Goal: Communication & Community: Answer question/provide support

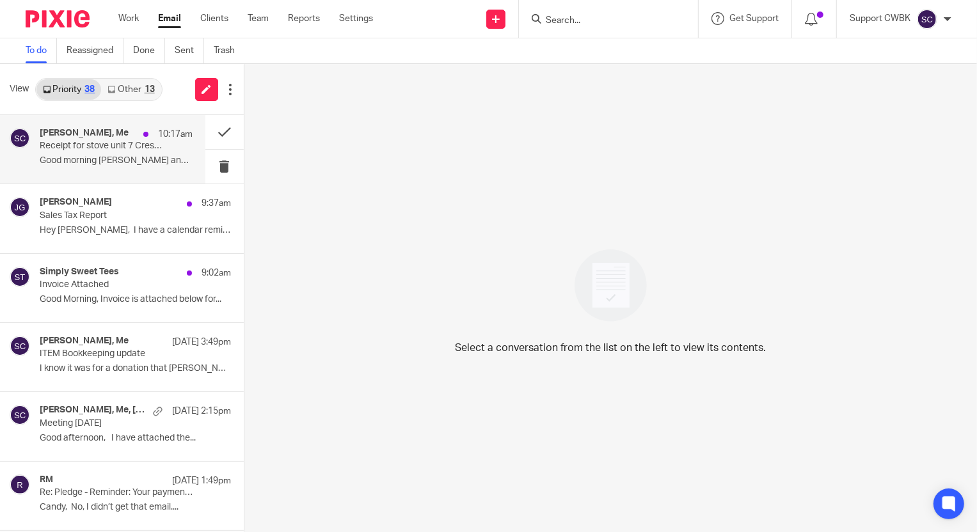
click at [71, 158] on p "Good morning [PERSON_NAME] and [PERSON_NAME], I tried..." at bounding box center [116, 161] width 153 height 11
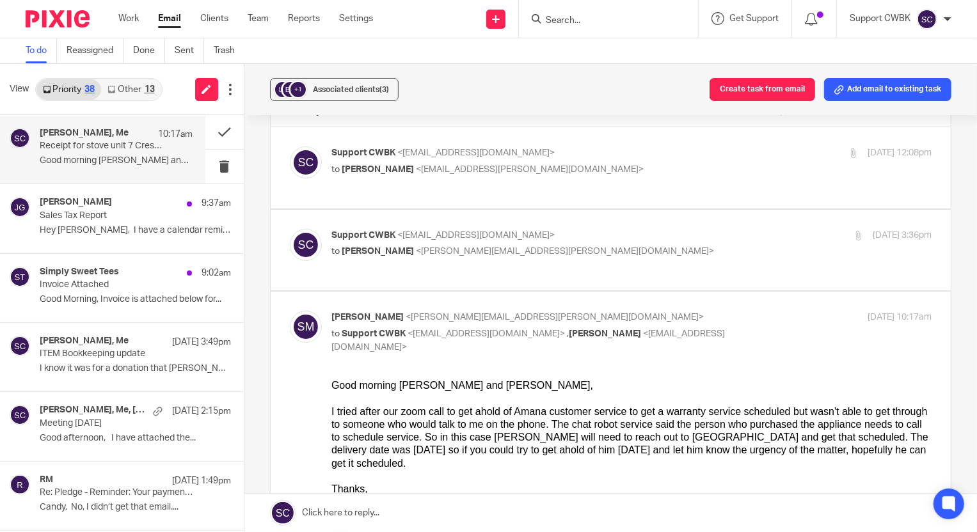
scroll to position [58, 0]
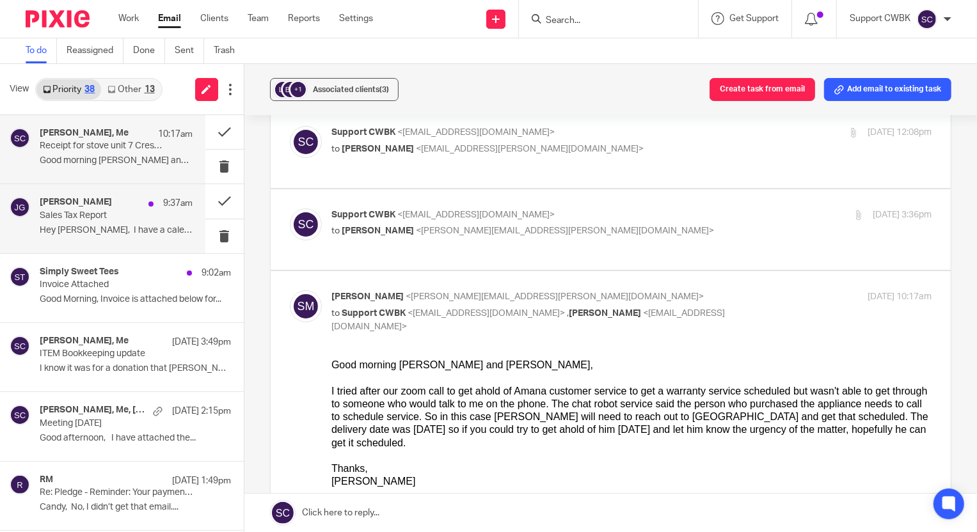
click at [100, 223] on div "[PERSON_NAME] 9:37am Sales Tax Report Hey [PERSON_NAME], I have a calendar remi…" at bounding box center [116, 218] width 153 height 43
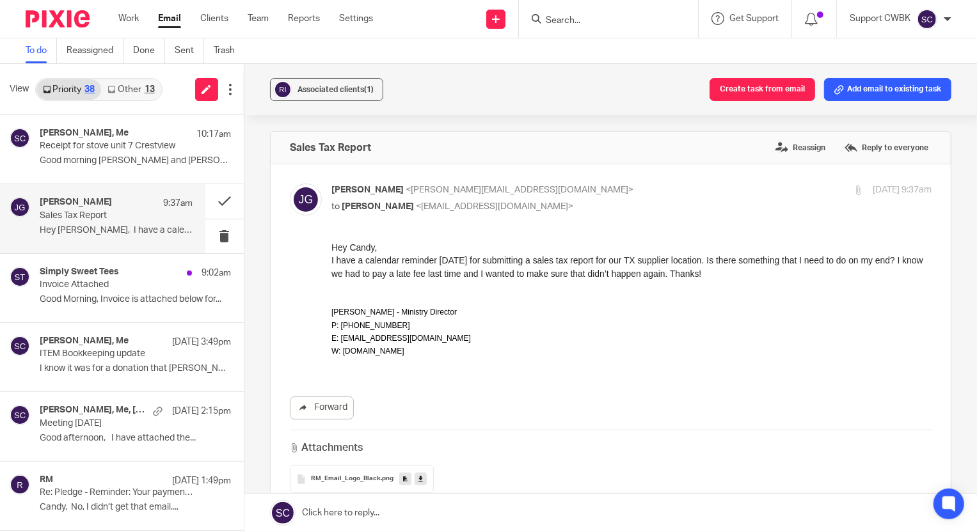
scroll to position [0, 0]
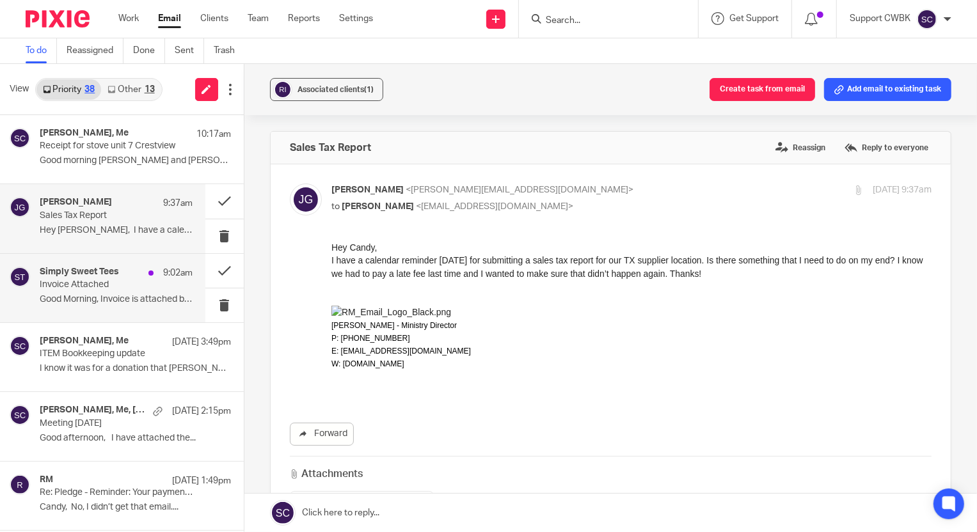
click at [74, 285] on p "Invoice Attached" at bounding box center [101, 285] width 122 height 11
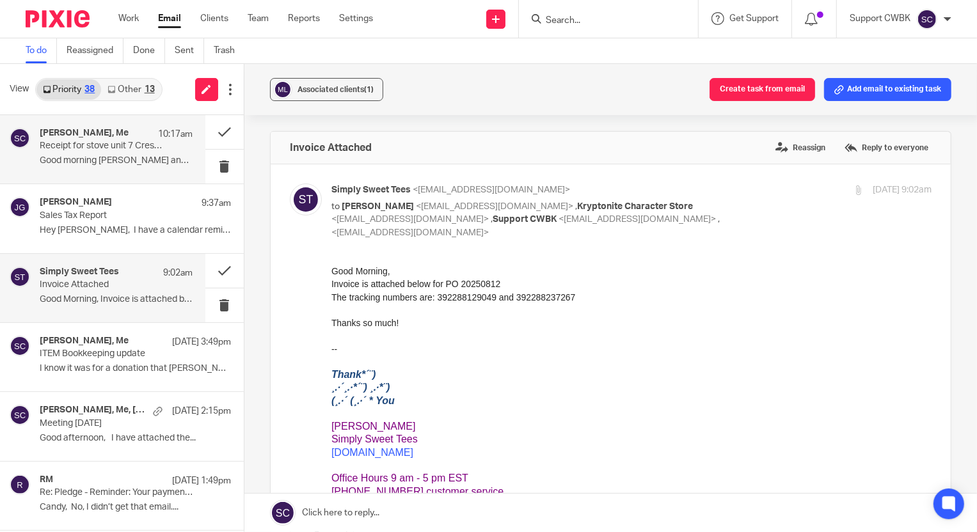
click at [73, 156] on p "Good morning [PERSON_NAME] and [PERSON_NAME], I tried..." at bounding box center [116, 161] width 153 height 11
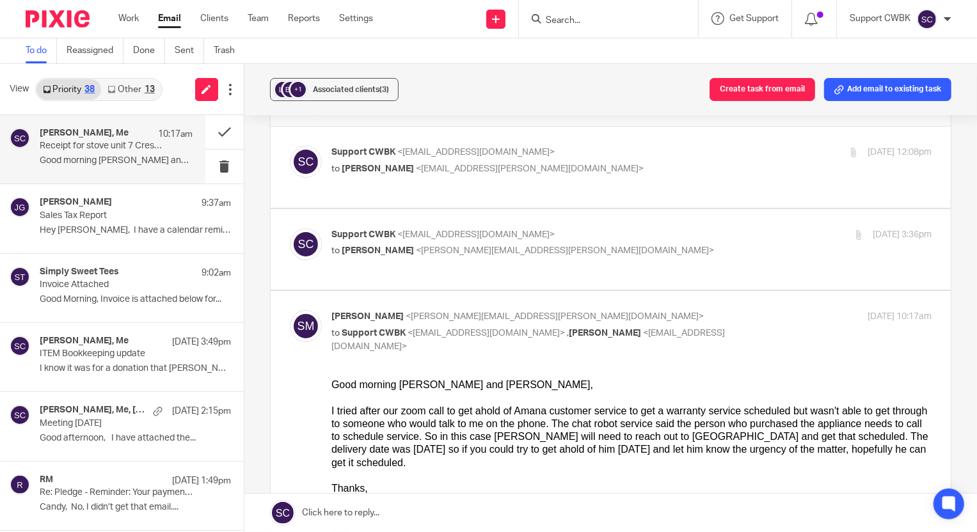
scroll to position [58, 0]
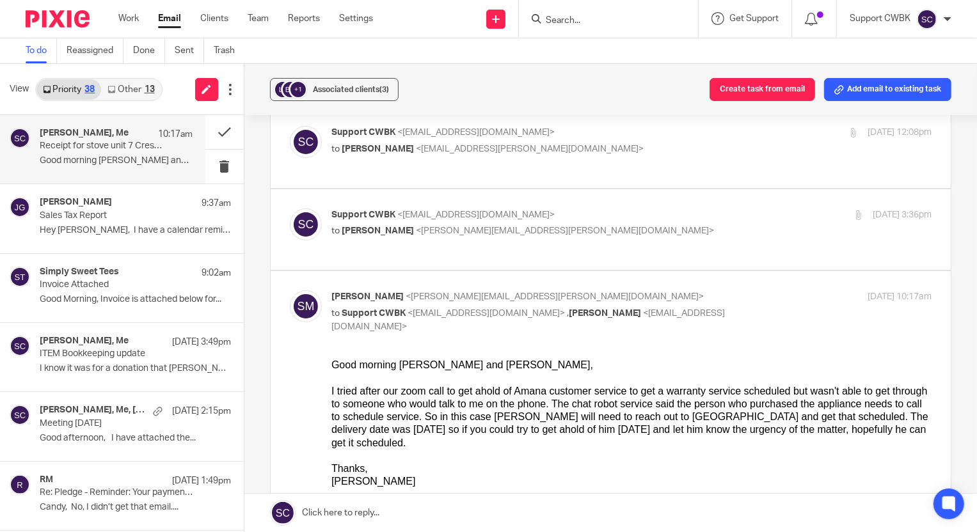
click at [122, 86] on link "Other 13" at bounding box center [131, 89] width 60 height 20
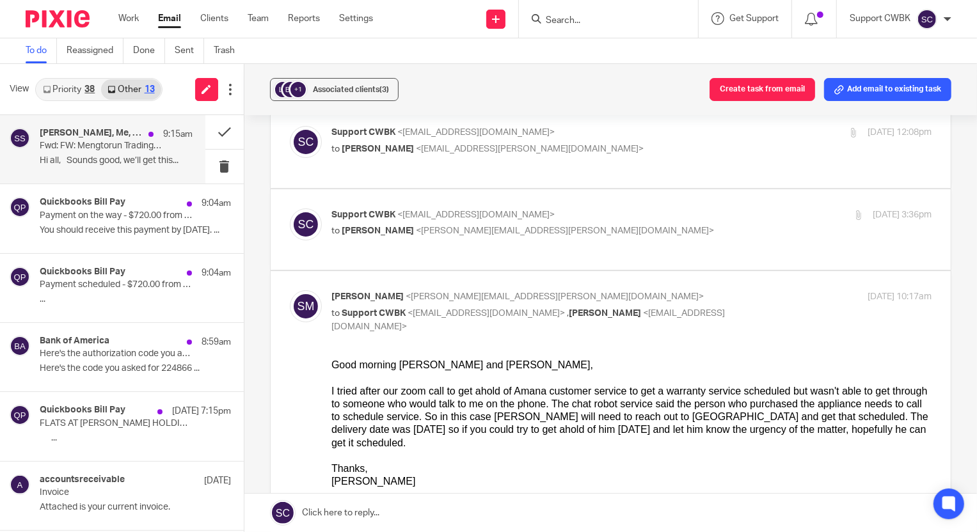
click at [76, 156] on p "Hi all, Sounds good, we’ll get this..." at bounding box center [116, 161] width 153 height 11
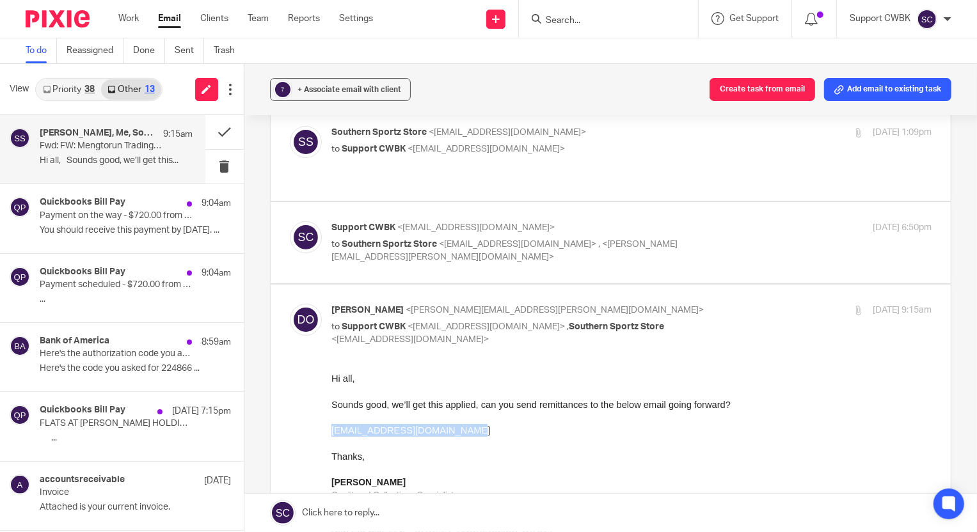
drag, startPoint x: 470, startPoint y: 427, endPoint x: 346, endPoint y: 430, distance: 124.2
click html "Hi all, Sounds good, we’ll get this applied, can you send remittances to the be…"
click at [340, 512] on link at bounding box center [610, 513] width 733 height 38
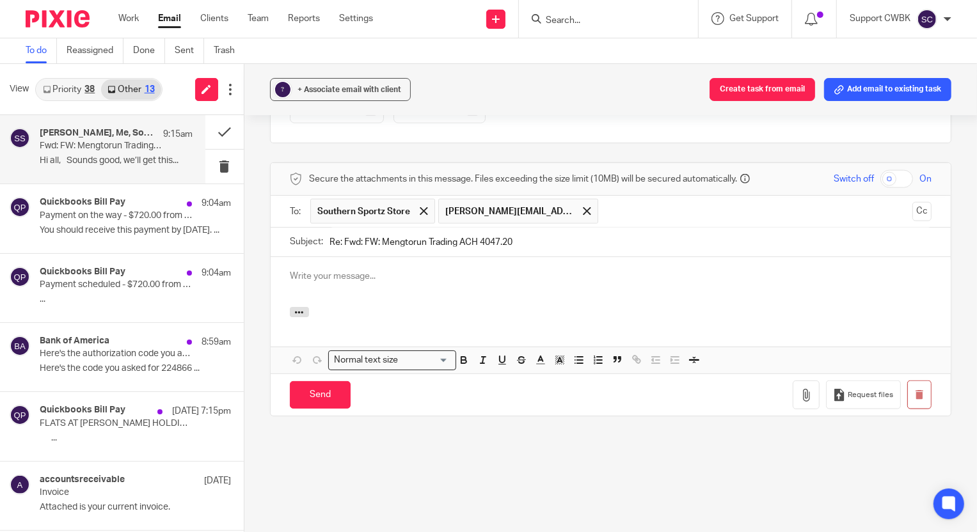
scroll to position [0, 0]
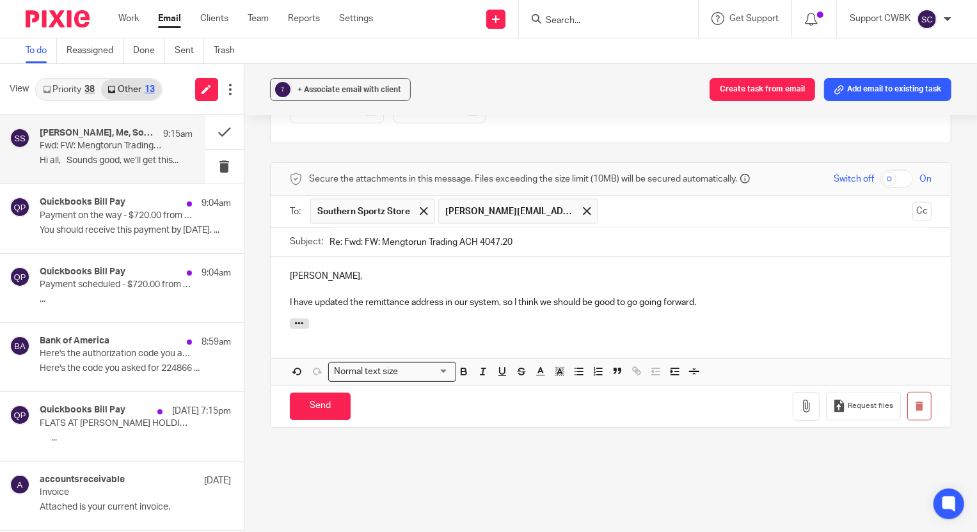
click at [710, 305] on p "I have updated the remittance address in our system, so I think we should be go…" at bounding box center [611, 302] width 642 height 13
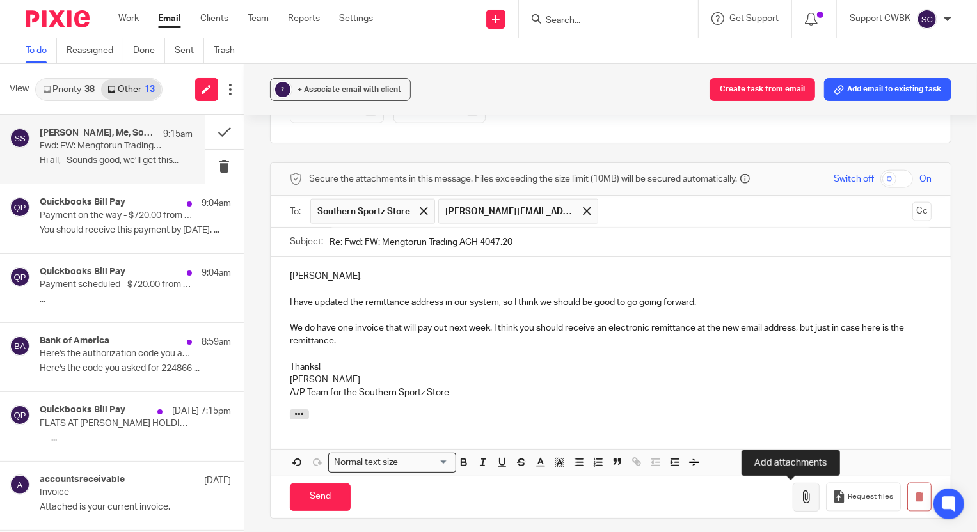
click at [800, 502] on icon "button" at bounding box center [806, 497] width 13 height 13
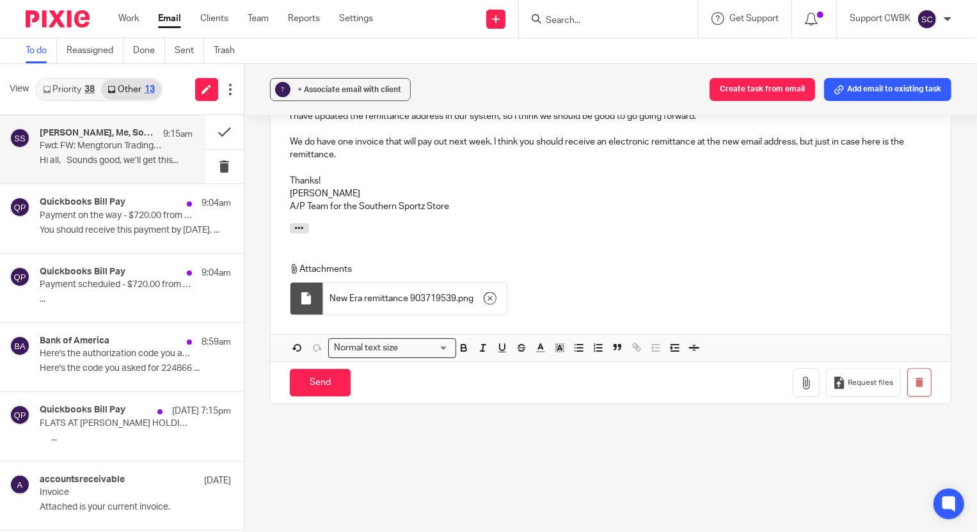
scroll to position [1417, 0]
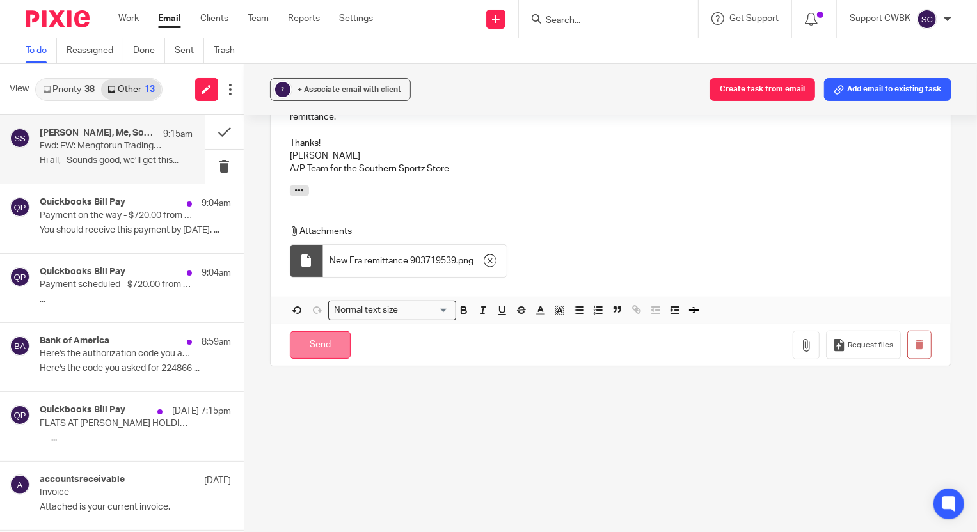
click at [314, 346] on input "Send" at bounding box center [320, 345] width 61 height 28
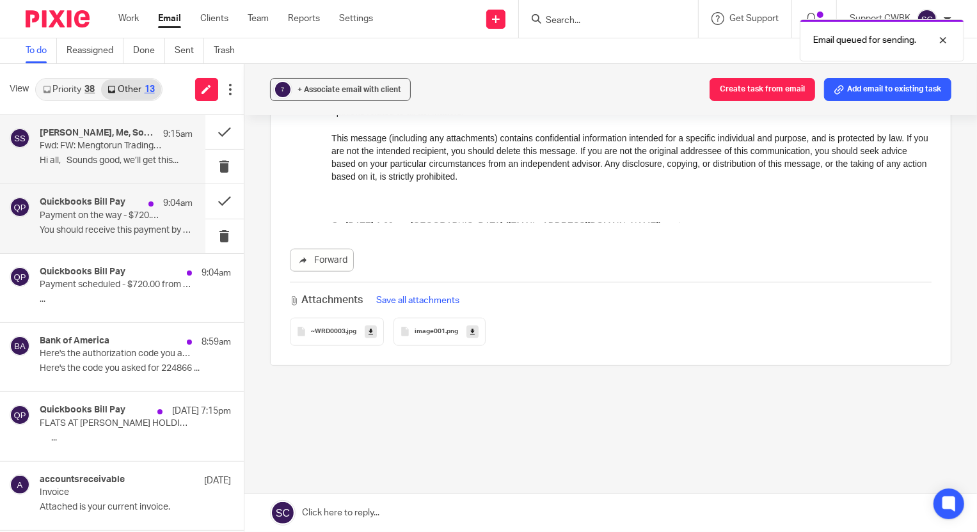
scroll to position [970, 0]
click at [82, 221] on div "Quickbooks Bill Pay 9:04am Payment on the way - $720.00 from Flats at [PERSON_N…" at bounding box center [116, 218] width 153 height 43
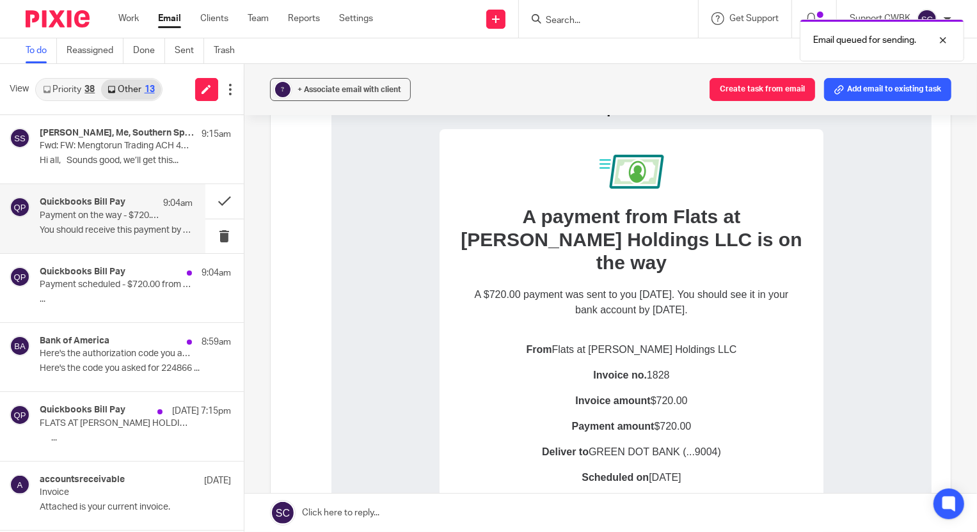
scroll to position [174, 0]
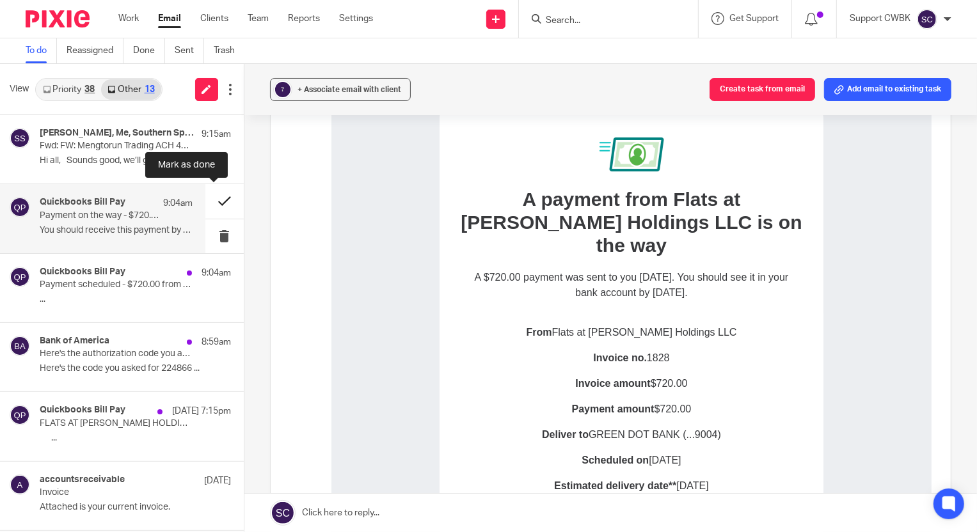
click at [215, 197] on button at bounding box center [224, 201] width 38 height 34
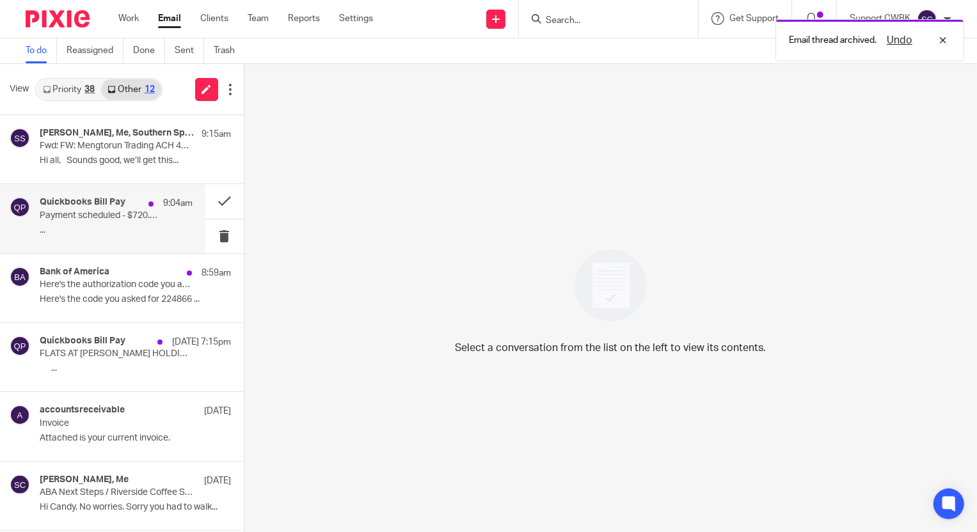
click at [77, 215] on p "Payment scheduled - $720.00 from Flats at [PERSON_NAME] Holdings LLC" at bounding box center [101, 216] width 122 height 11
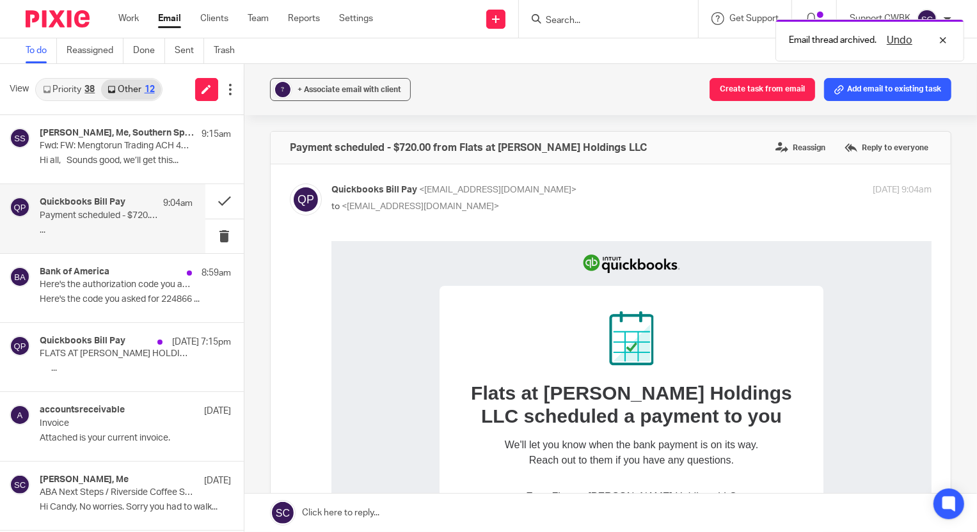
scroll to position [0, 0]
click at [858, 89] on button "Add email to existing task" at bounding box center [887, 89] width 127 height 23
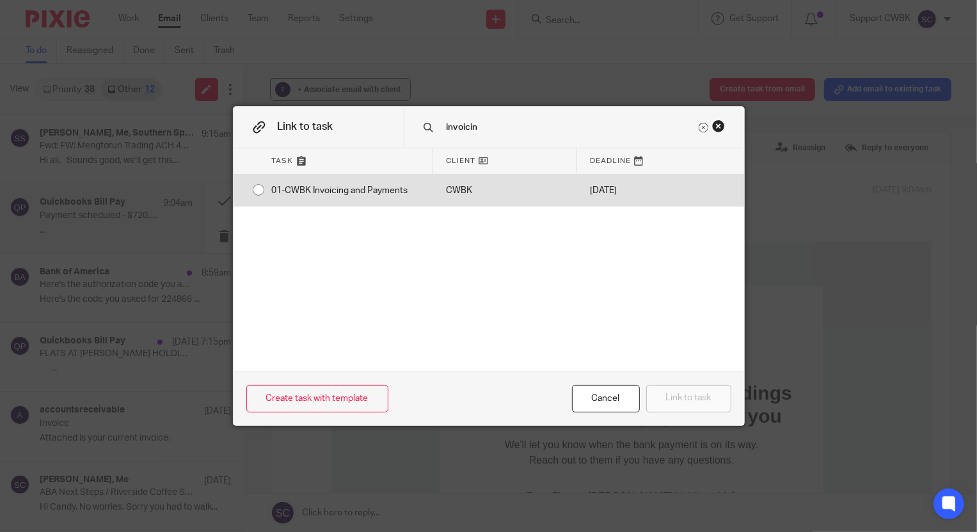
type input "invoicin"
click at [390, 188] on div "01-CWBK Invoicing and Payments" at bounding box center [346, 191] width 174 height 32
radio input "true"
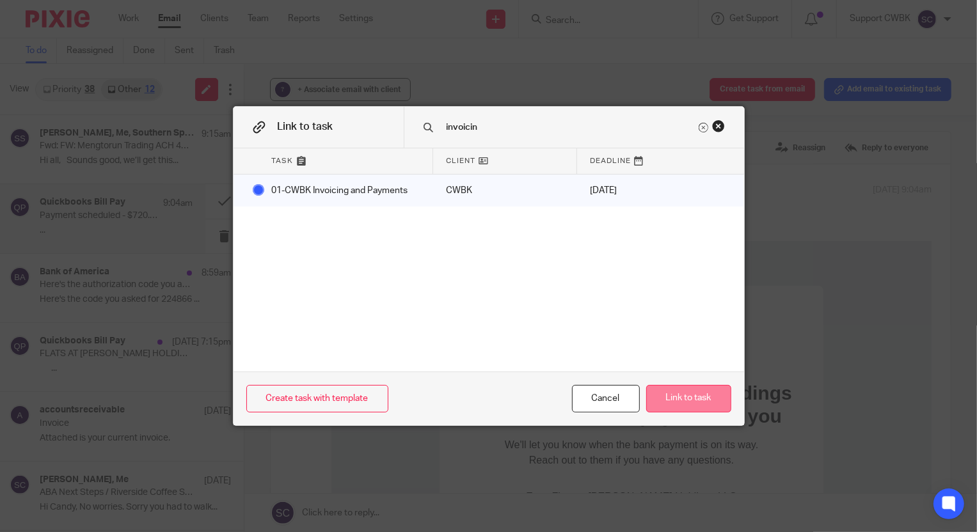
click at [706, 403] on button "Link to task" at bounding box center [688, 399] width 85 height 28
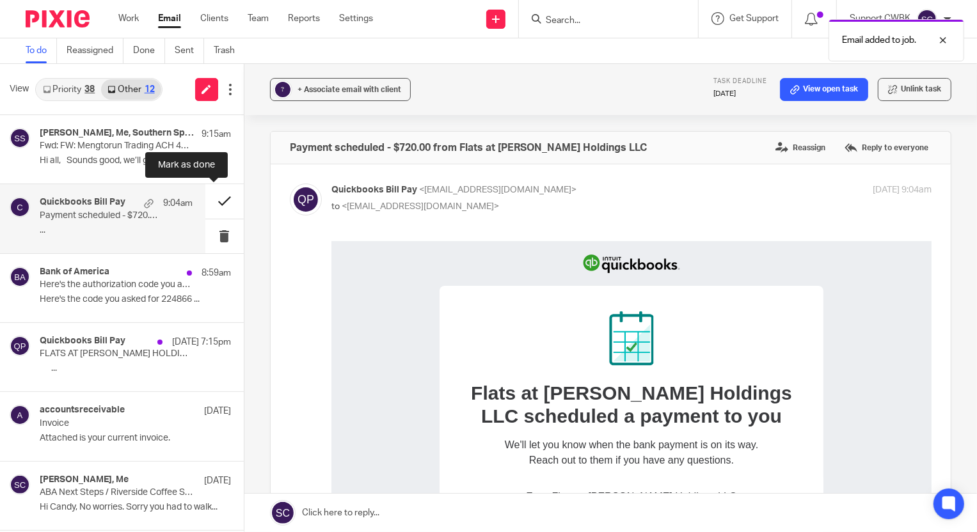
click at [212, 205] on button at bounding box center [224, 201] width 38 height 34
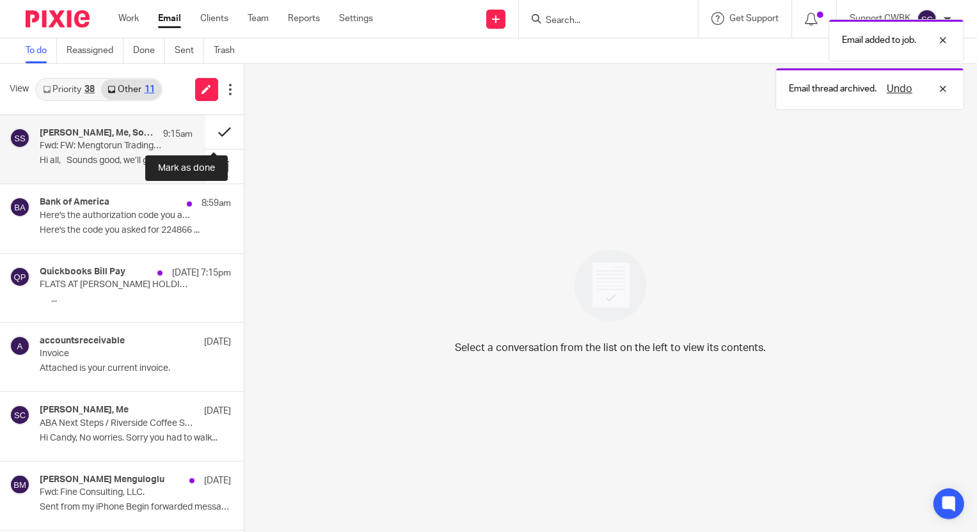
click at [213, 130] on button at bounding box center [224, 132] width 38 height 34
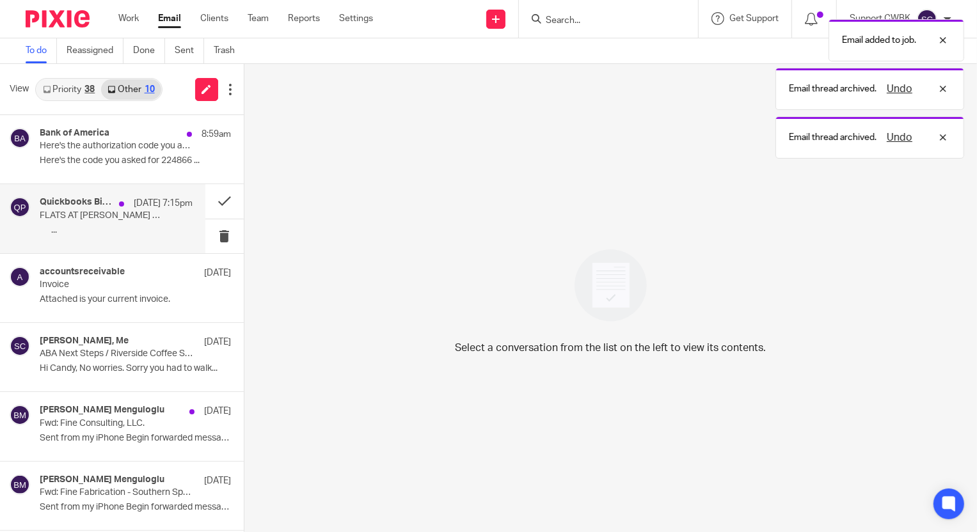
click at [86, 200] on h4 "Quickbooks Bill Pay" at bounding box center [76, 202] width 73 height 11
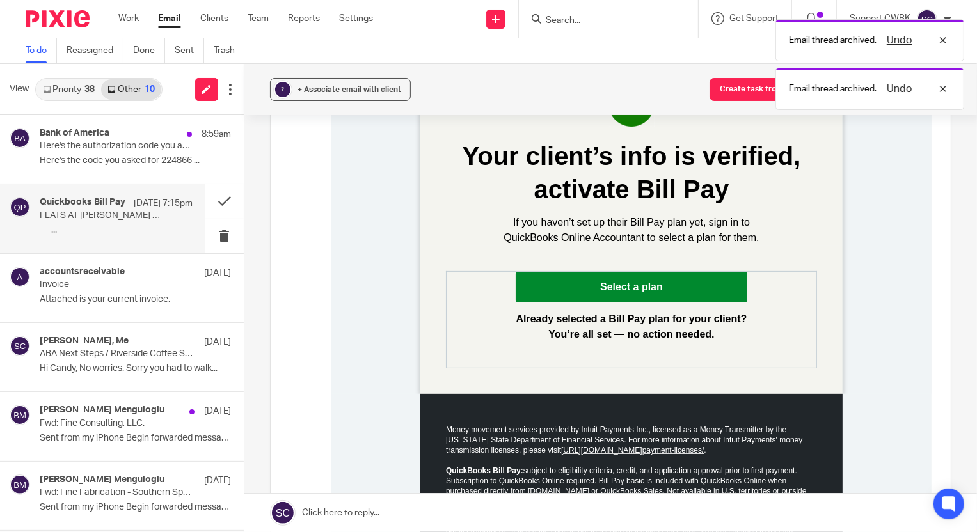
scroll to position [232, 0]
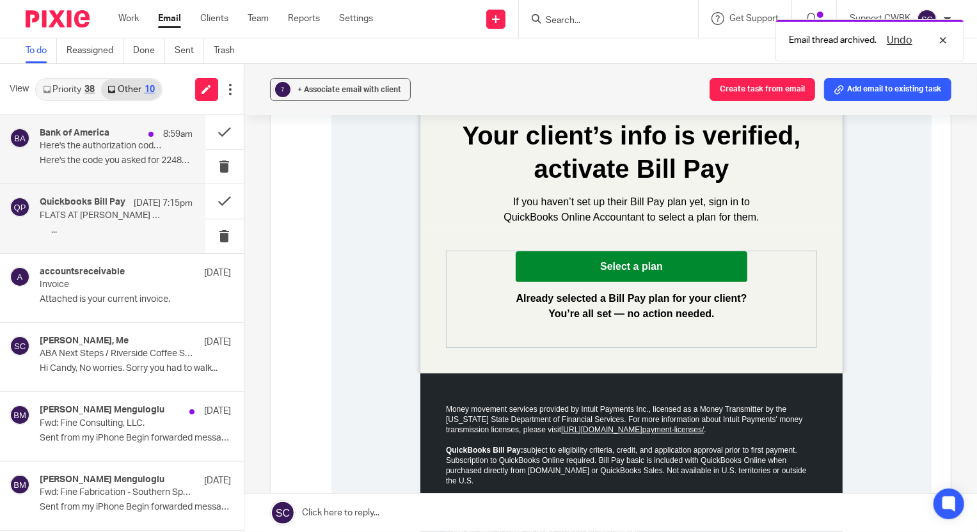
click at [90, 151] on p "Here's the authorization code you asked for" at bounding box center [101, 146] width 122 height 11
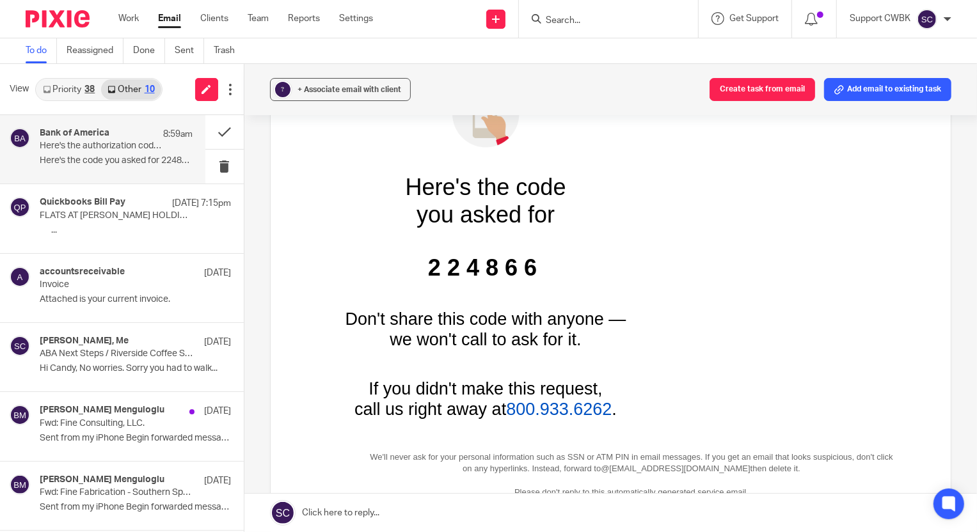
scroll to position [0, 0]
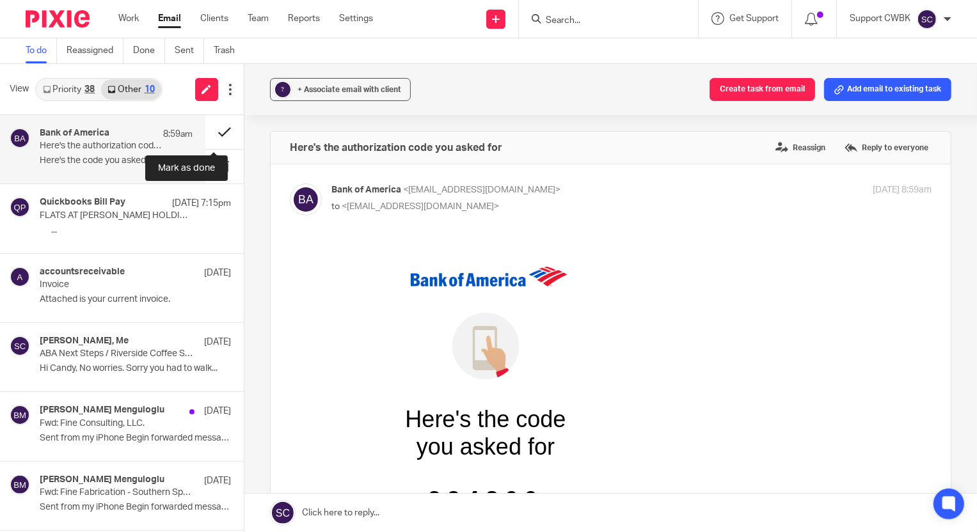
click at [209, 134] on button at bounding box center [224, 132] width 38 height 34
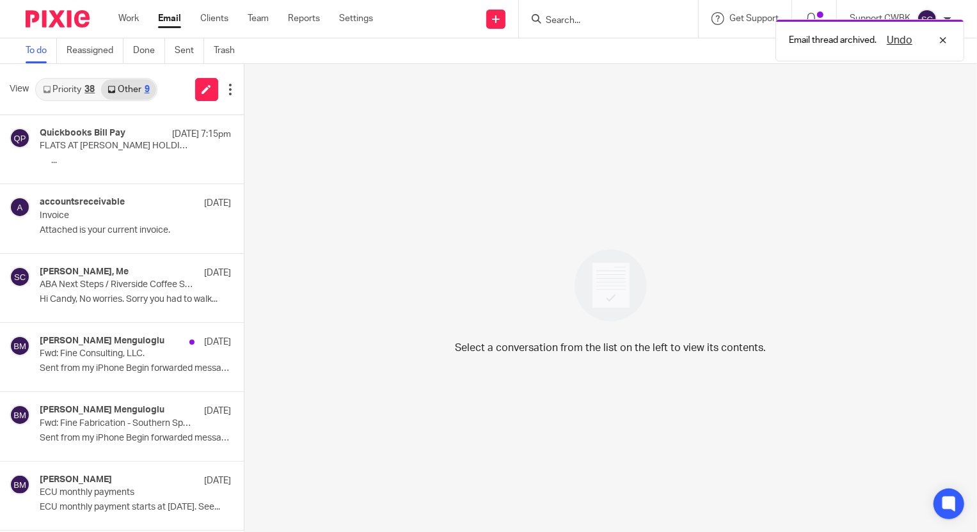
click at [54, 92] on link "Priority 38" at bounding box center [68, 89] width 65 height 20
